Goal: Navigation & Orientation: Understand site structure

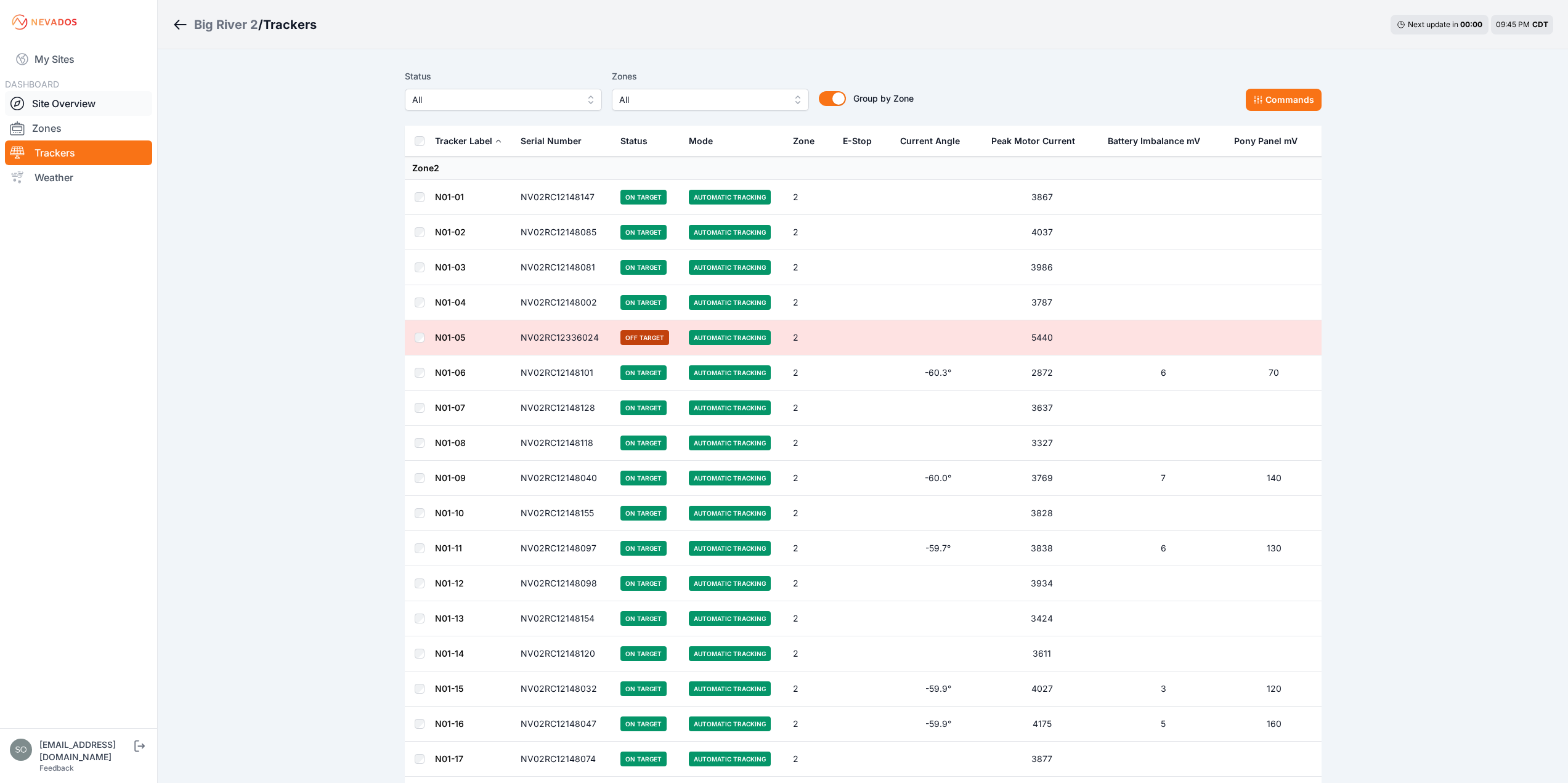
scroll to position [1478, 0]
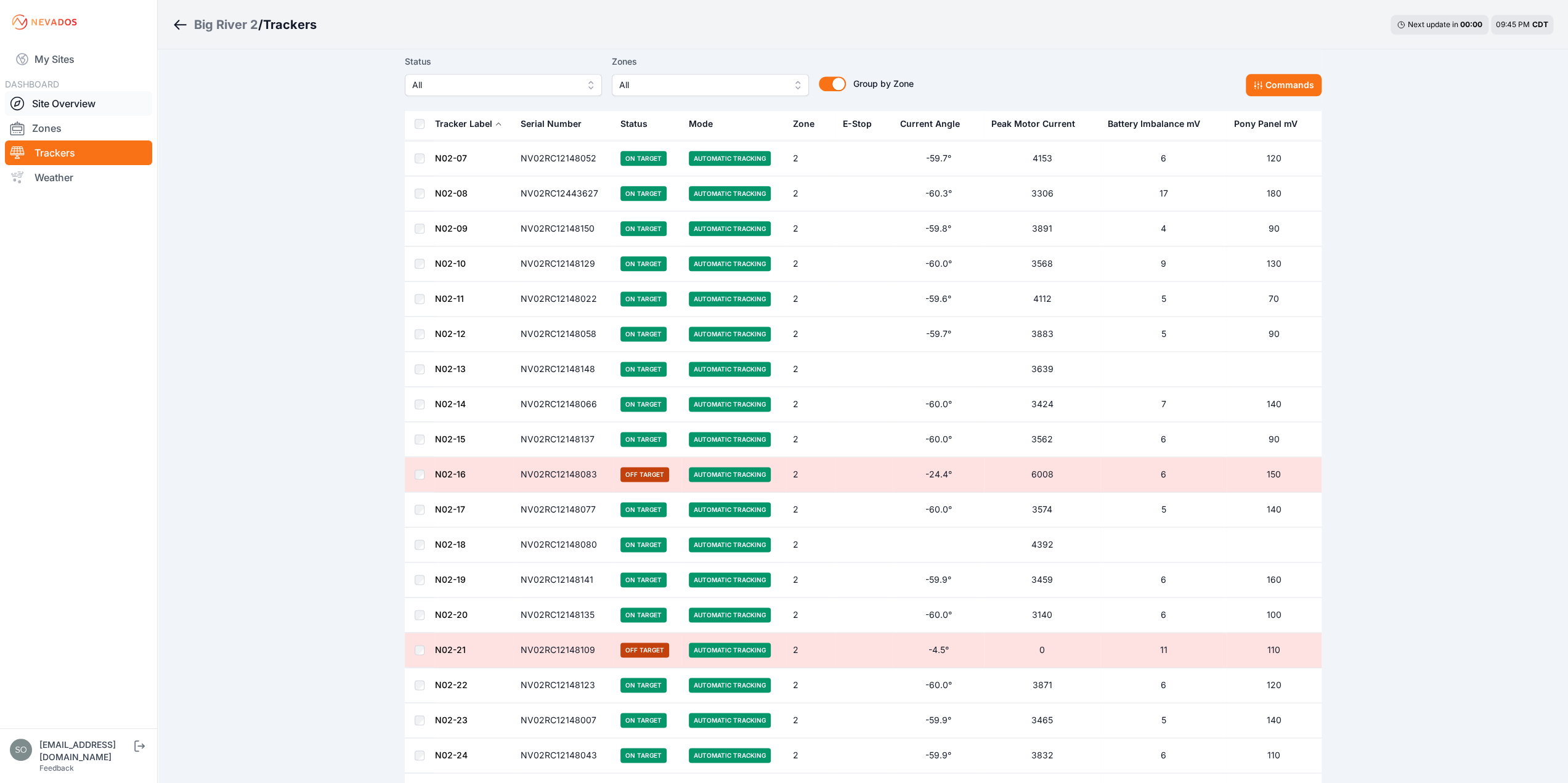
click at [74, 101] on link "Site Overview" at bounding box center [79, 103] width 147 height 25
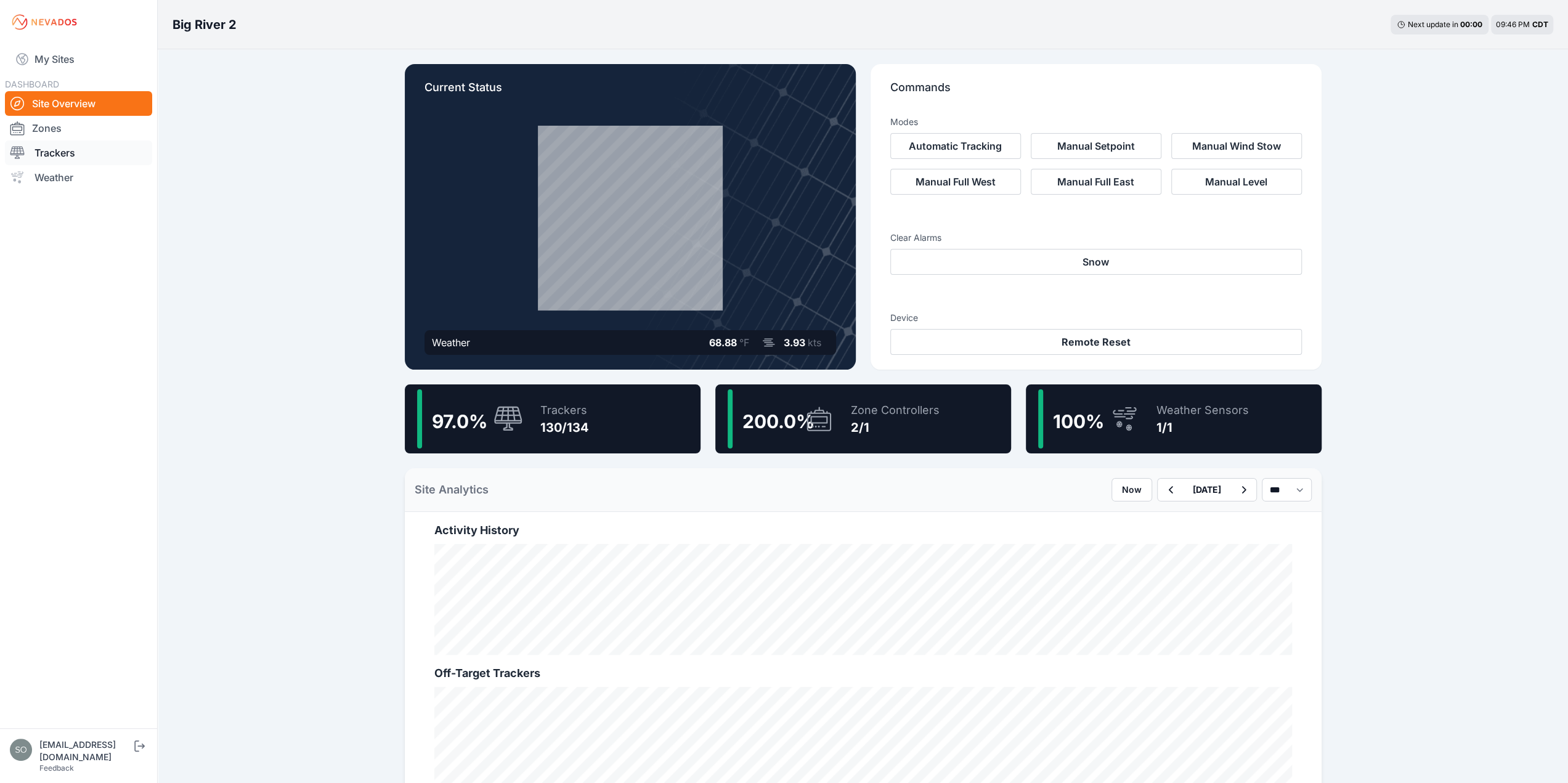
click at [40, 149] on link "Trackers" at bounding box center [79, 152] width 147 height 25
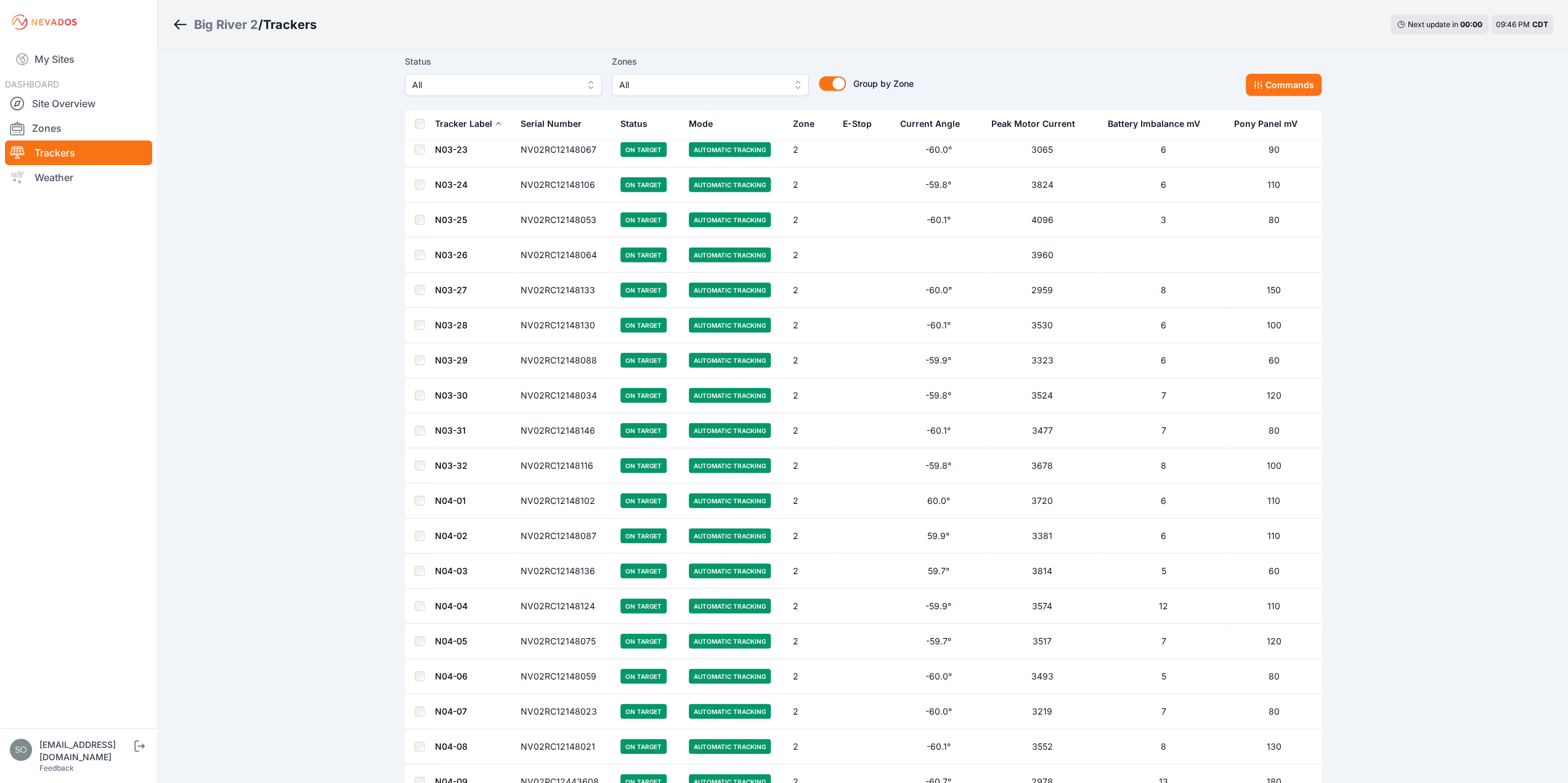
scroll to position [3448, 0]
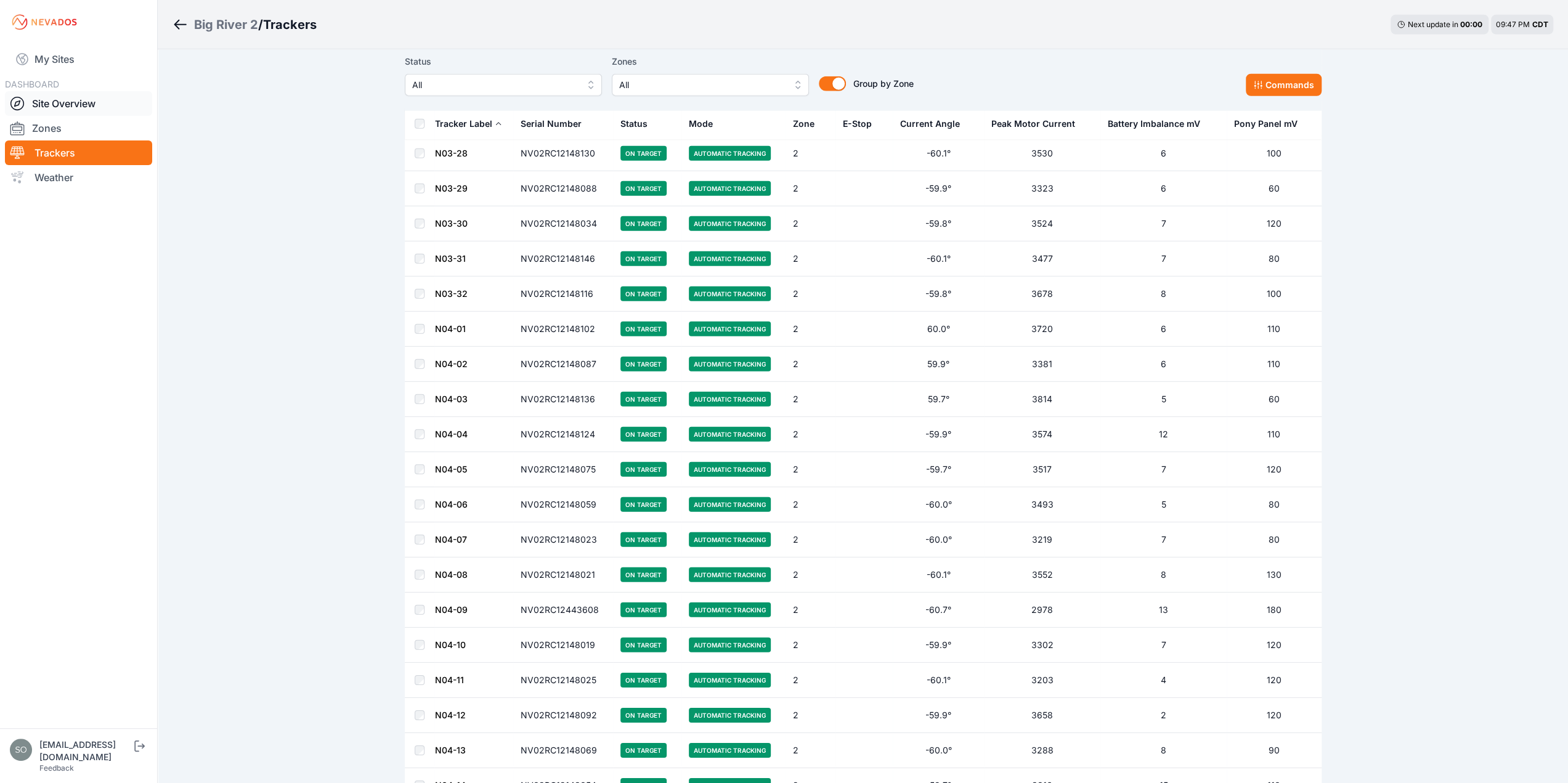
click at [56, 98] on link "Site Overview" at bounding box center [79, 103] width 147 height 25
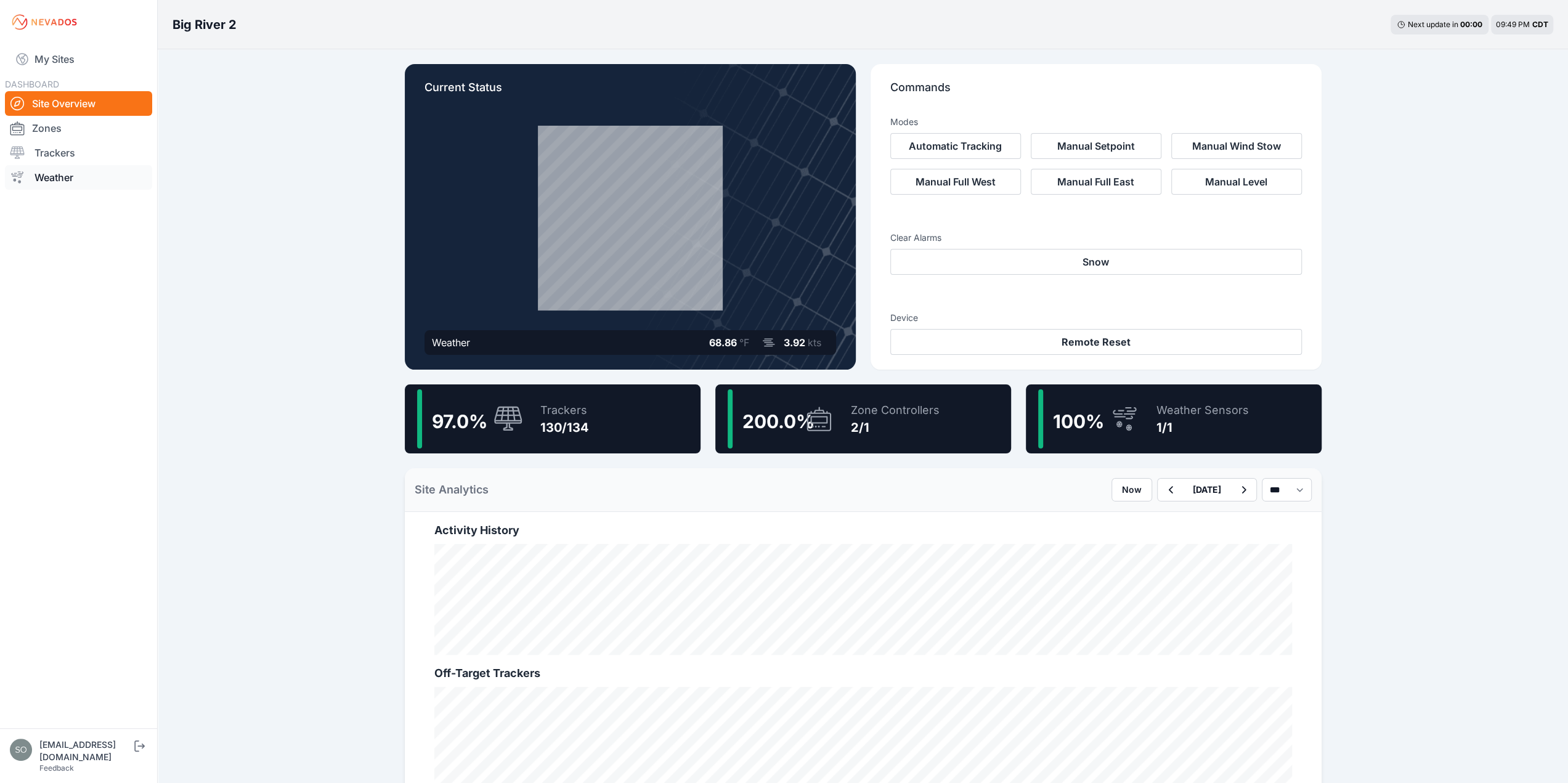
click at [56, 181] on link "Weather" at bounding box center [79, 177] width 147 height 25
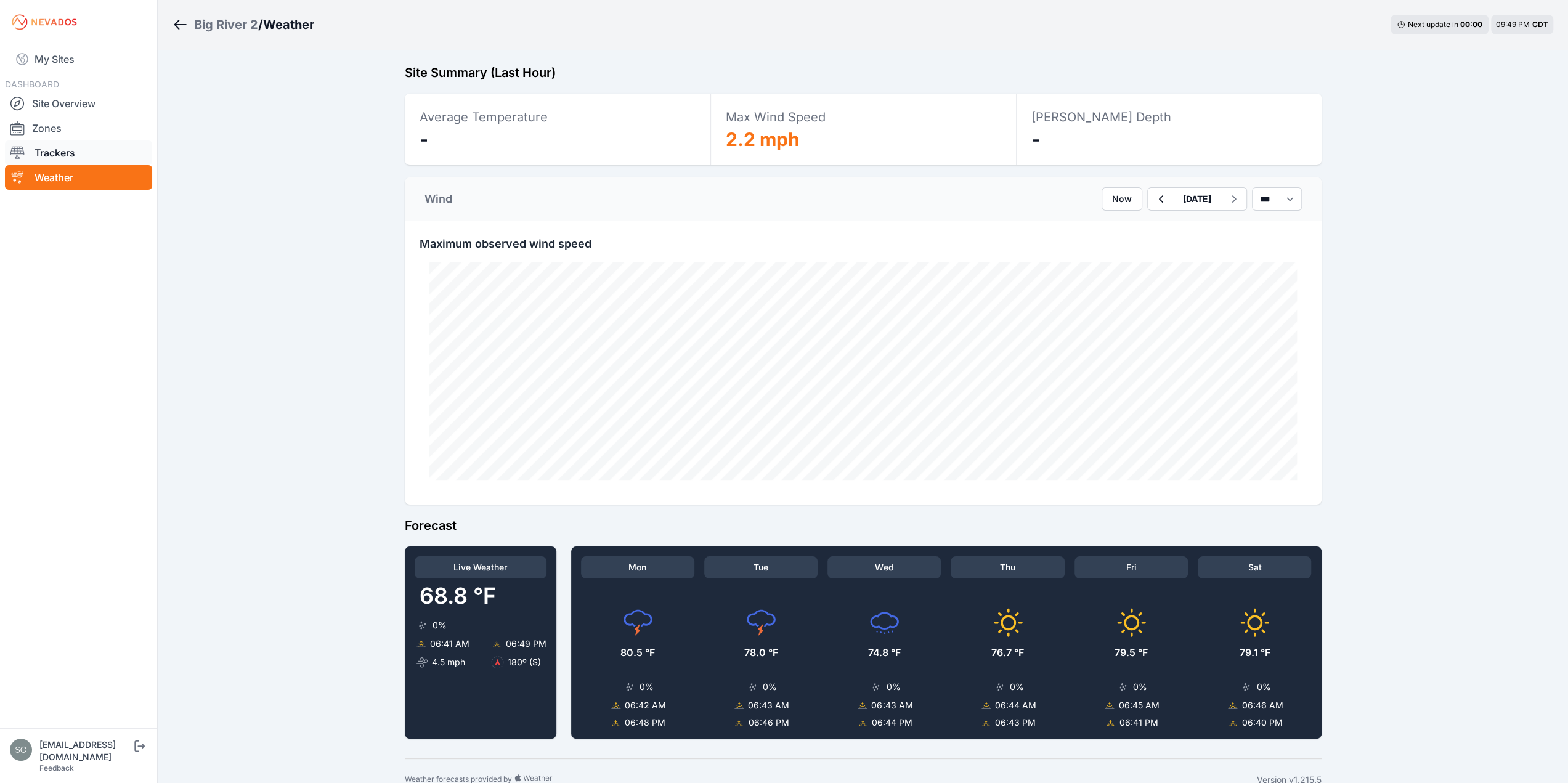
click at [81, 153] on link "Trackers" at bounding box center [79, 152] width 147 height 25
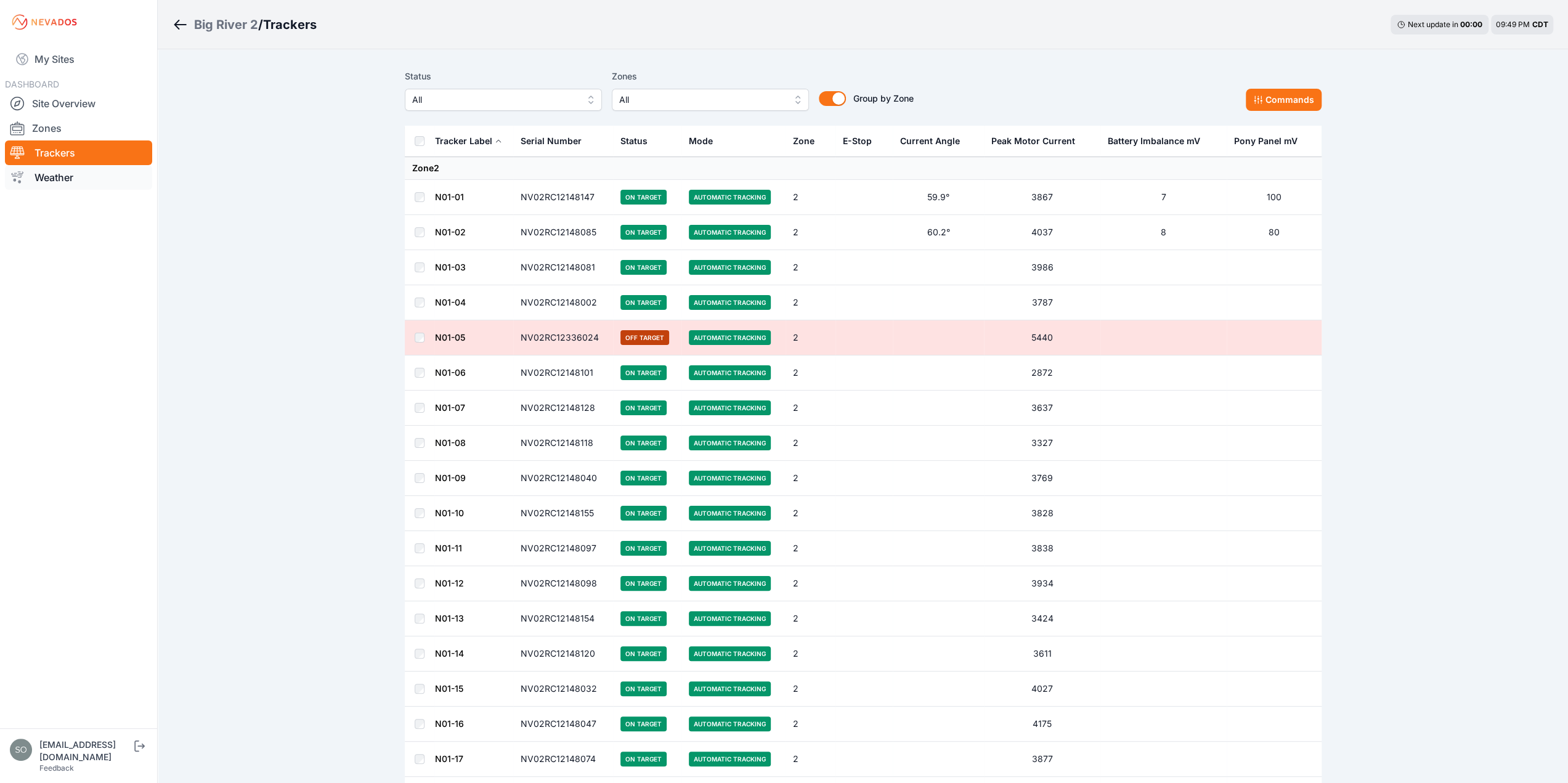
click at [59, 177] on link "Weather" at bounding box center [79, 177] width 147 height 25
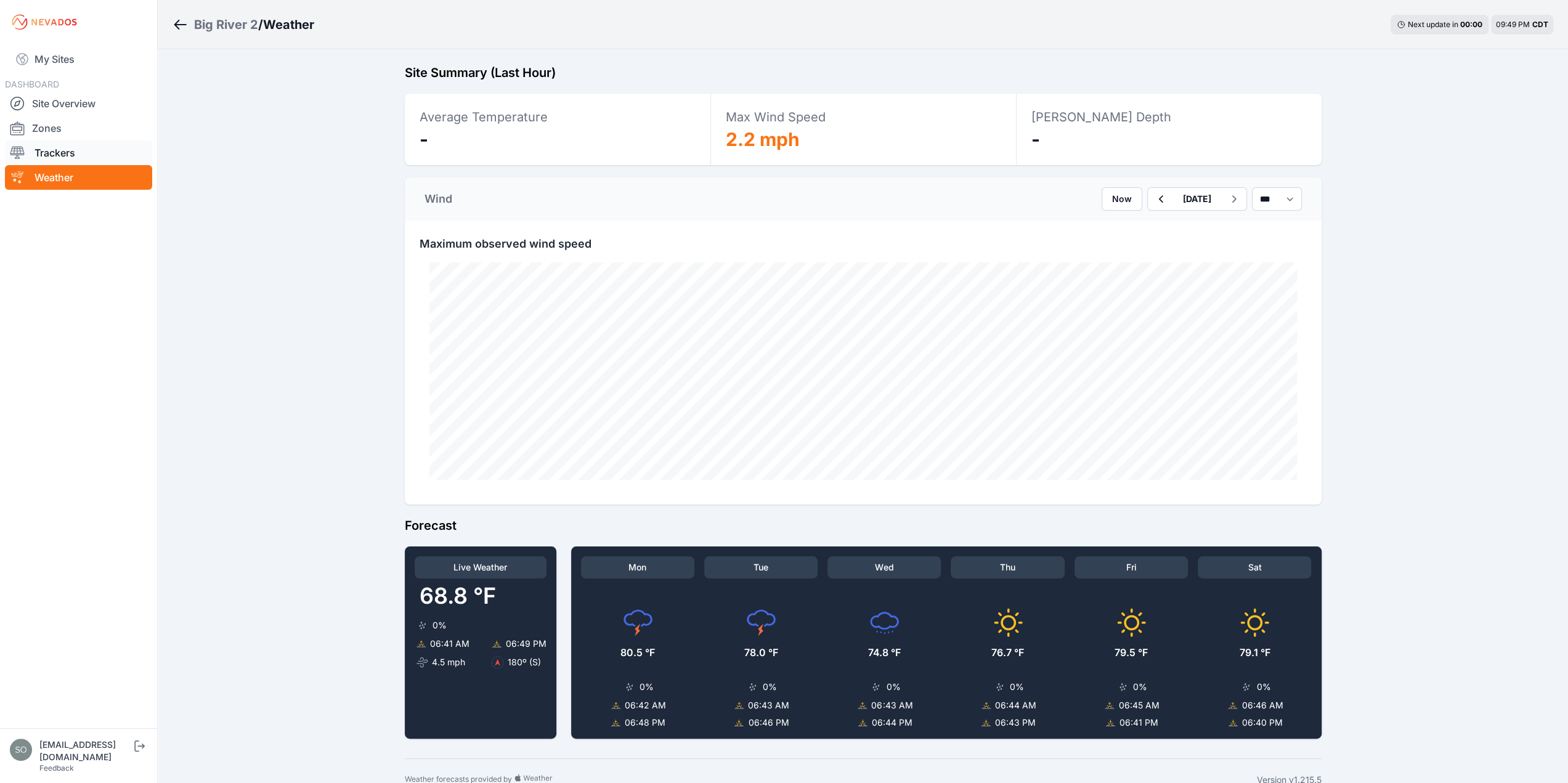
click at [69, 153] on link "Trackers" at bounding box center [79, 152] width 147 height 25
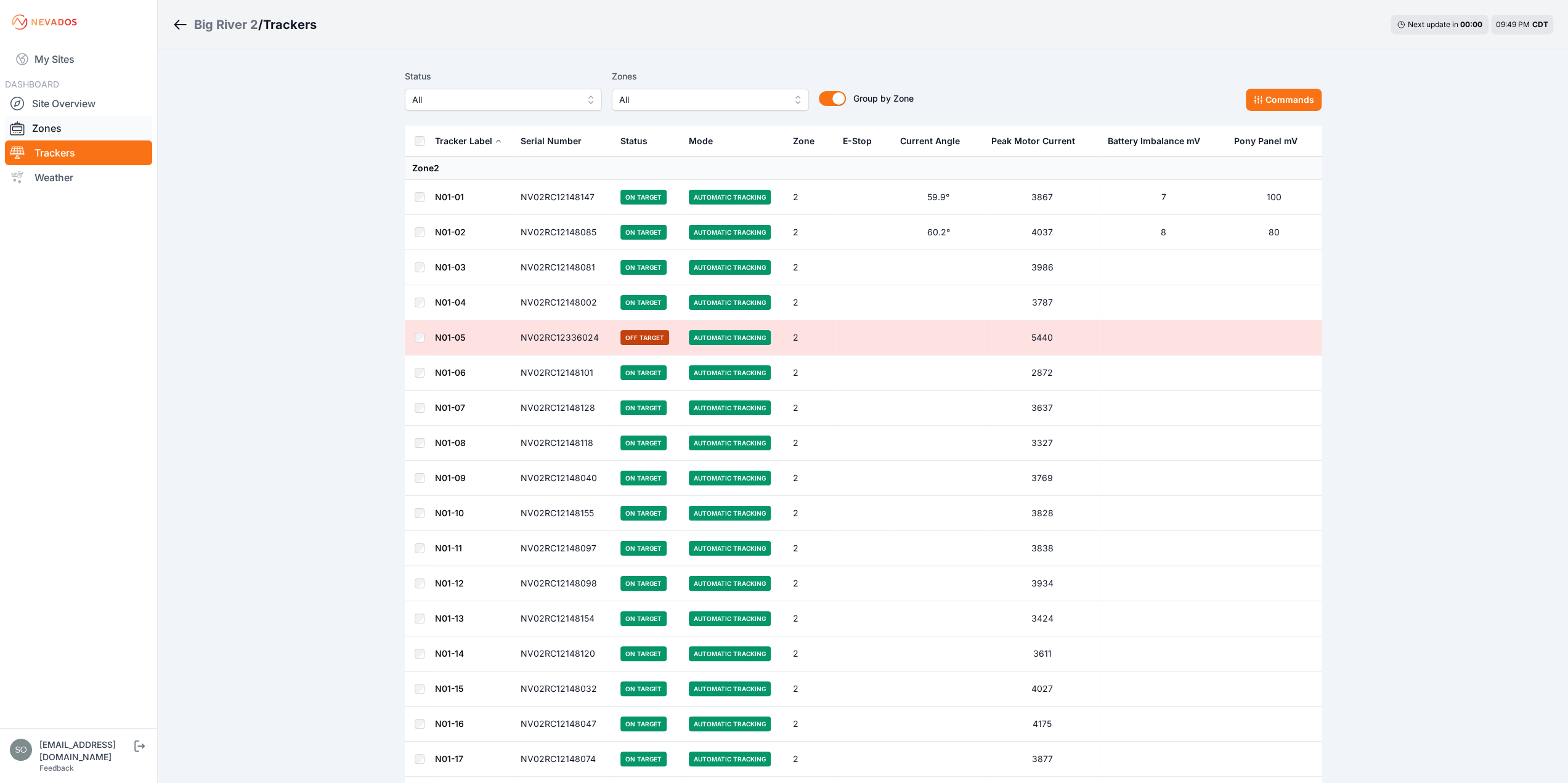
click at [67, 119] on link "Zones" at bounding box center [79, 128] width 147 height 25
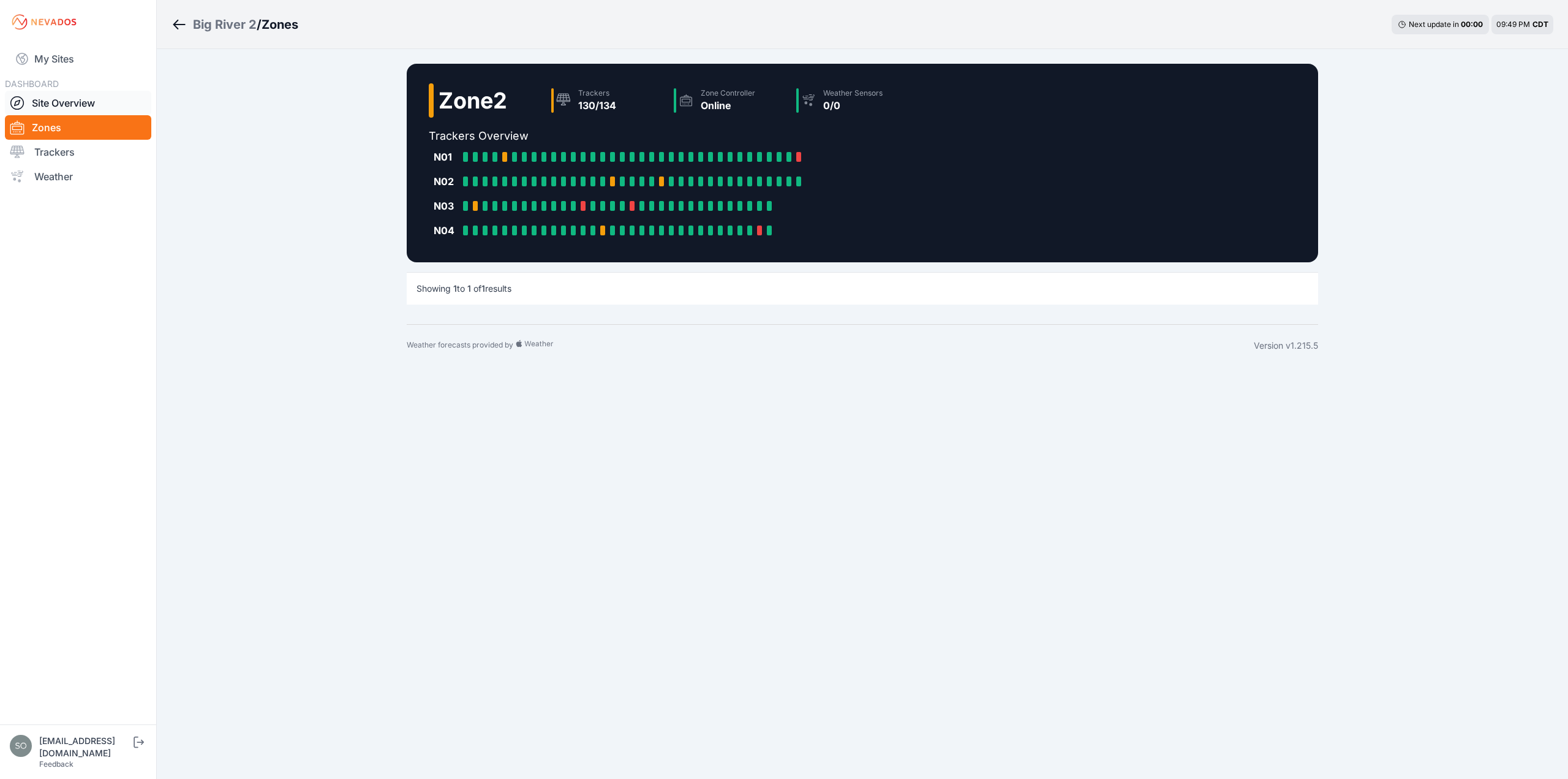
click at [70, 104] on link "Site Overview" at bounding box center [78, 103] width 146 height 25
